Goal: Task Accomplishment & Management: Use online tool/utility

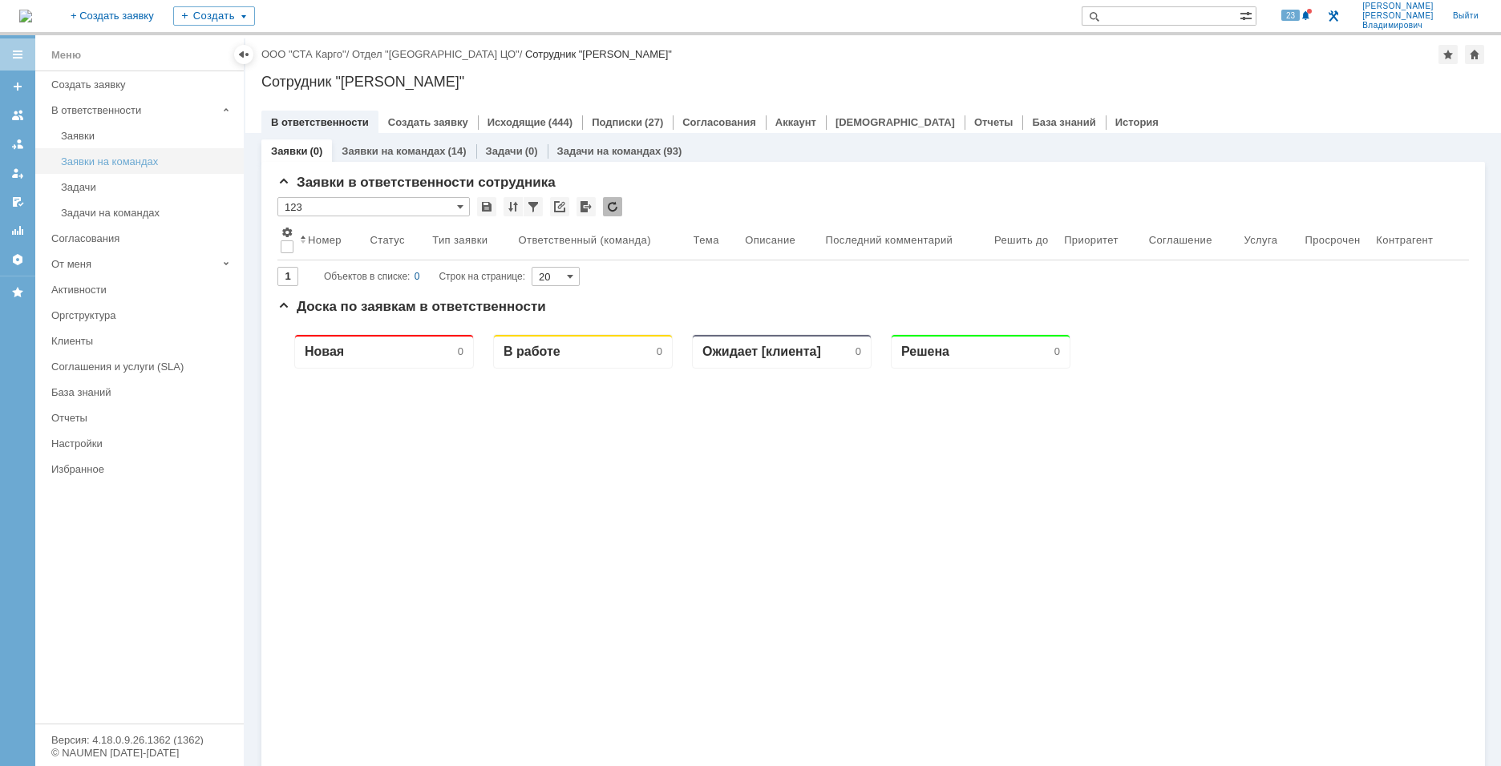
click at [115, 161] on div "Заявки на командах" at bounding box center [147, 162] width 173 height 12
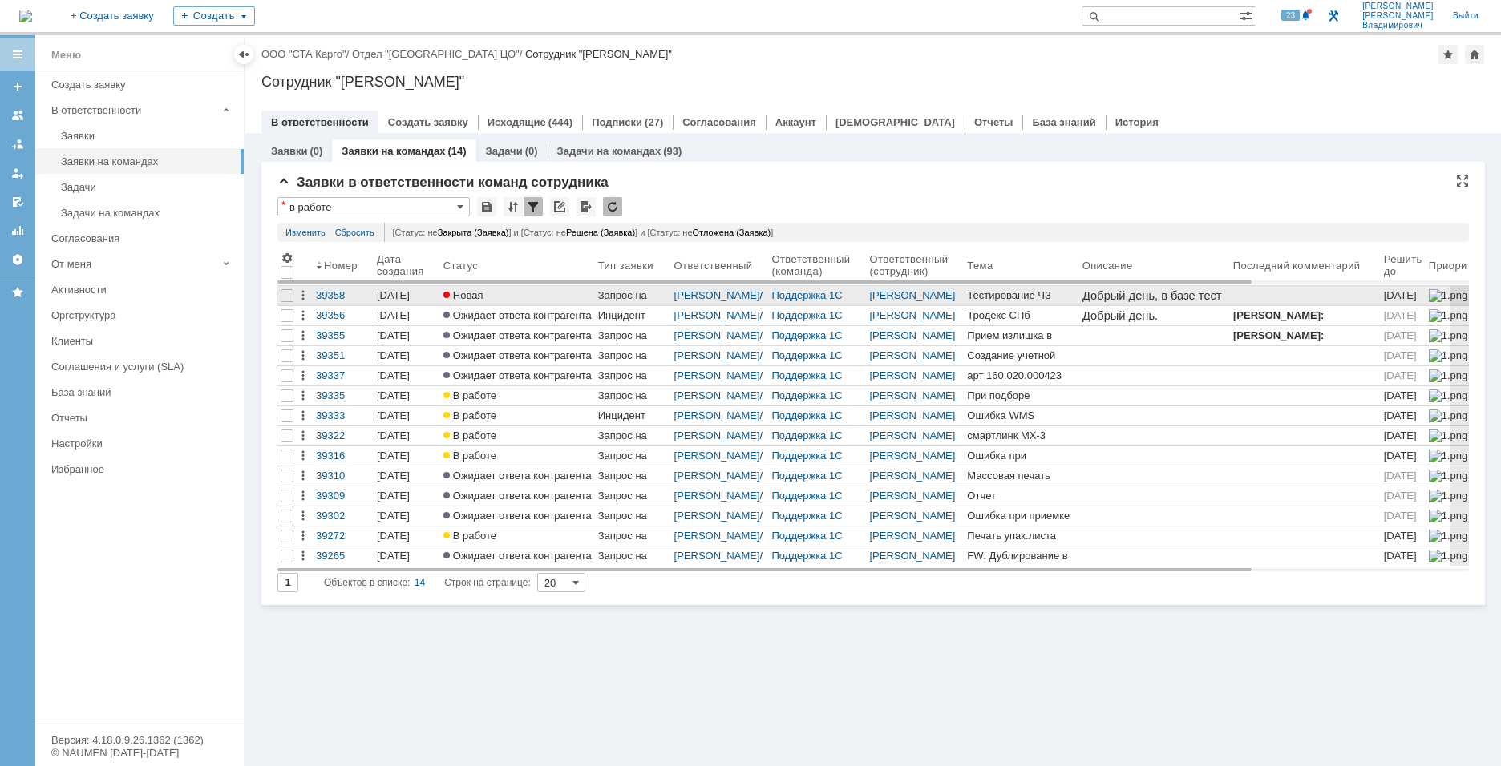
click at [471, 296] on span "Новая" at bounding box center [463, 295] width 40 height 12
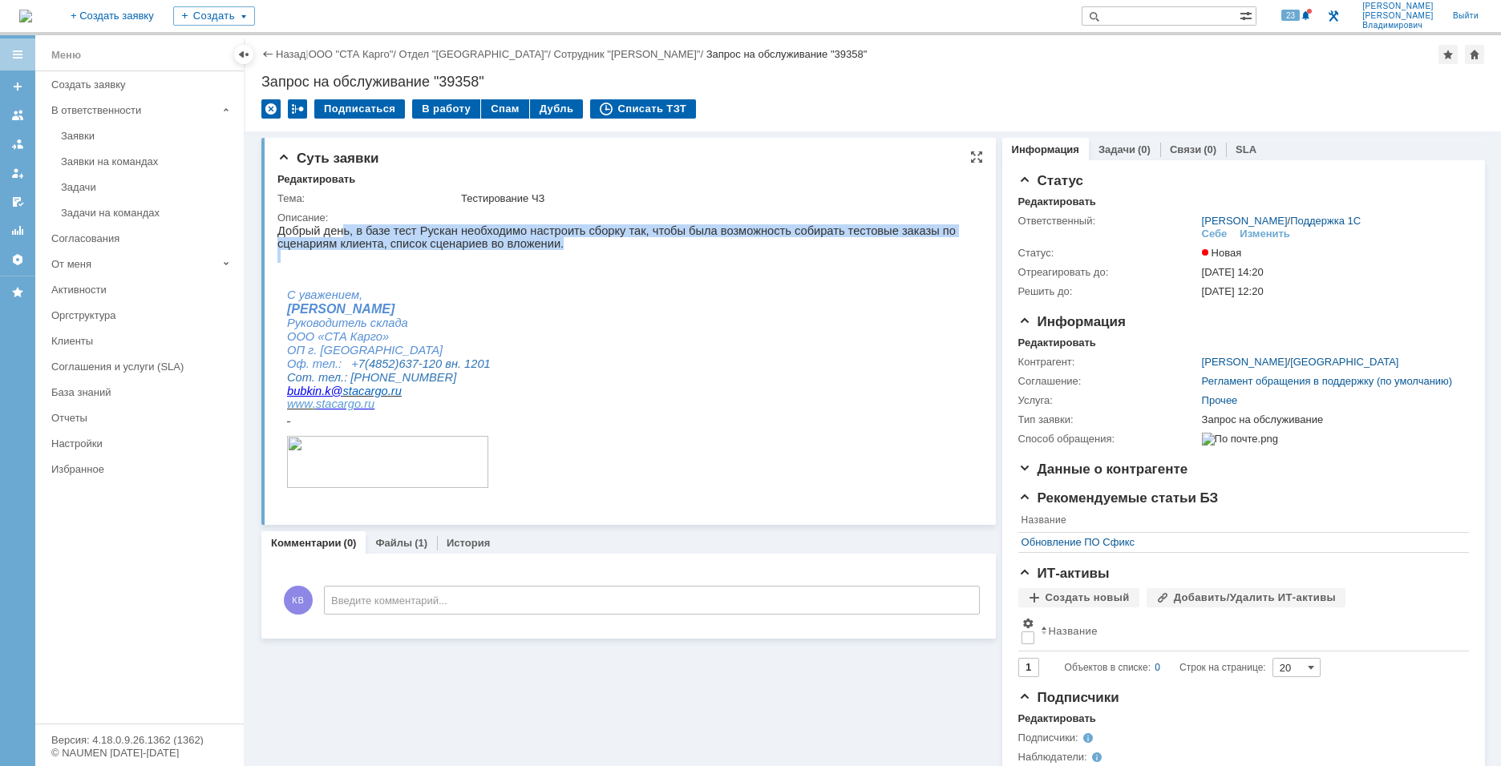
drag, startPoint x: 339, startPoint y: 232, endPoint x: 493, endPoint y: 258, distance: 156.2
click at [493, 258] on div "Добрый день, в базе тест Рускан необходимо настроить сборку так, чтобы была воз…" at bounding box center [622, 262] width 690 height 77
click at [493, 258] on p at bounding box center [622, 256] width 690 height 13
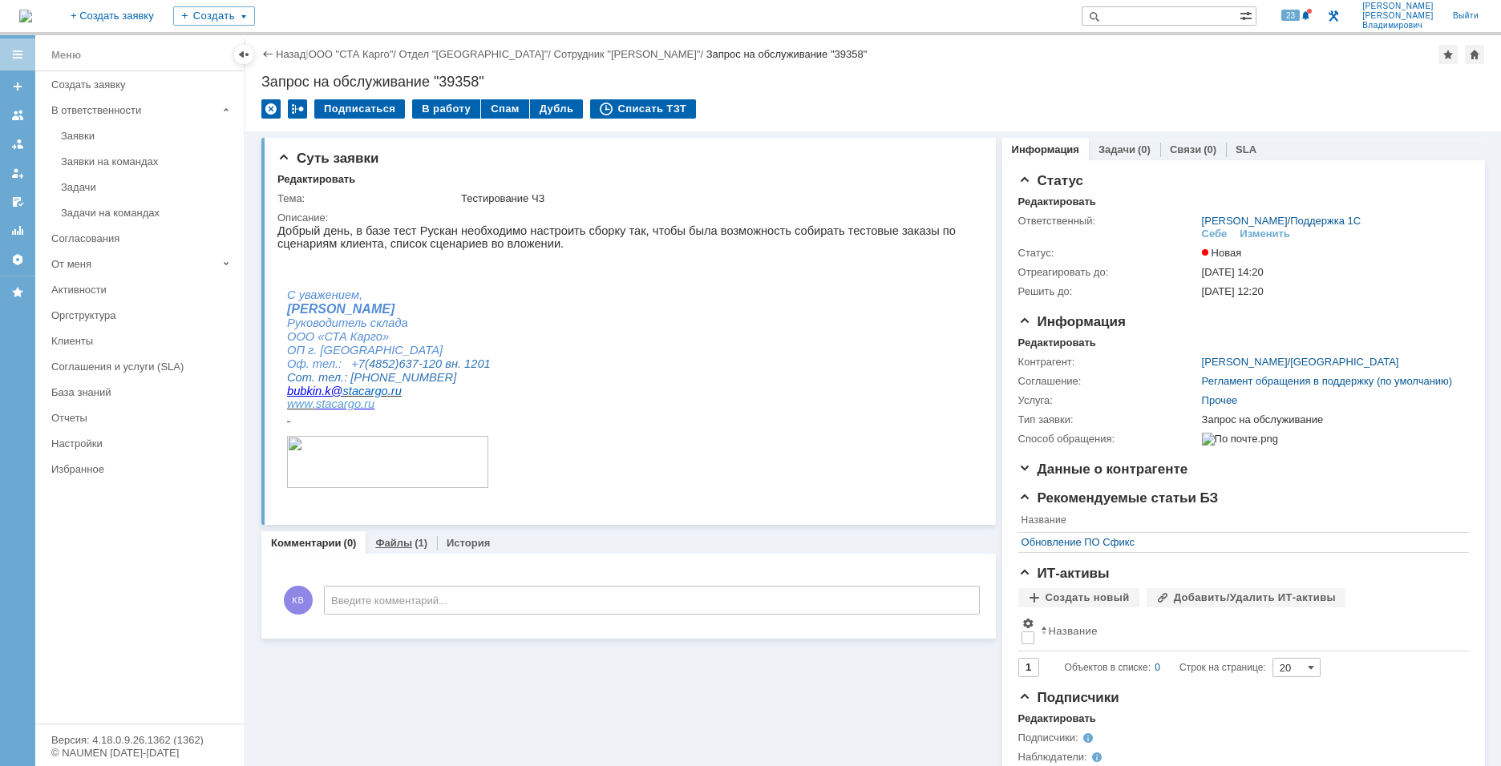
click at [407, 541] on link "Файлы" at bounding box center [393, 543] width 37 height 12
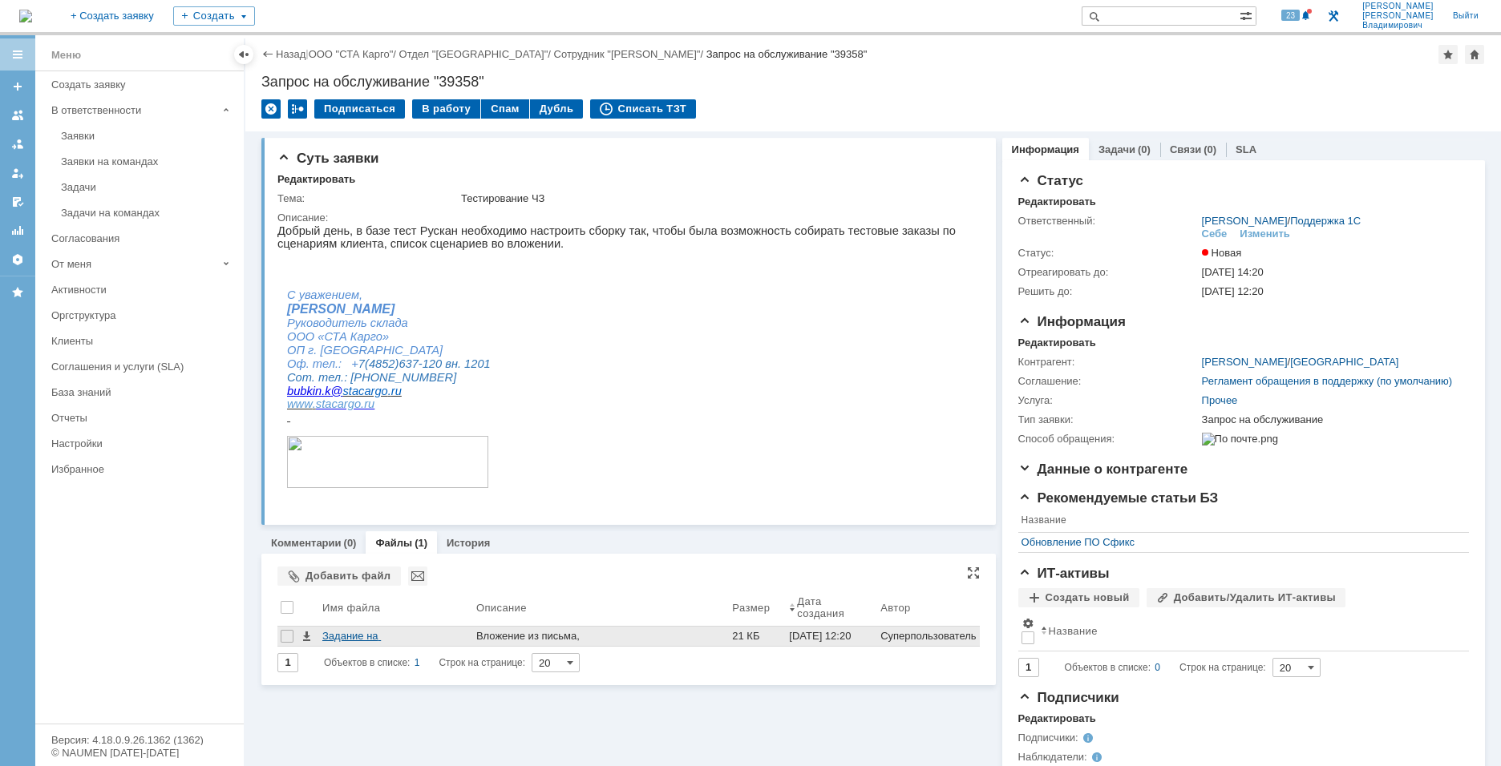
click at [346, 640] on div "Задание на сканирование_upd.xlsx" at bounding box center [395, 636] width 147 height 13
